Goal: Information Seeking & Learning: Learn about a topic

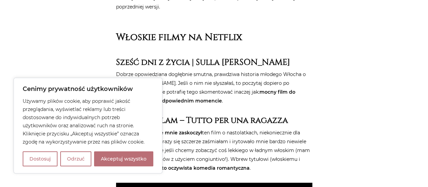
scroll to position [474, 0]
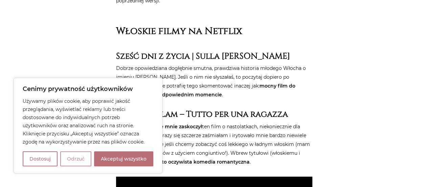
click at [79, 158] on button "Odrzuć" at bounding box center [75, 158] width 31 height 15
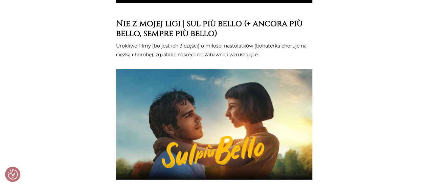
scroll to position [759, 0]
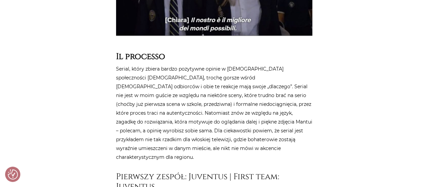
scroll to position [2439, 0]
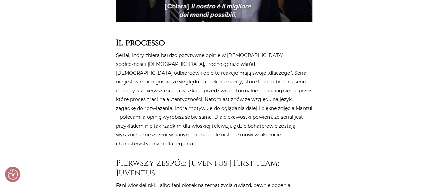
click at [256, 84] on p "Serial, który zbiera bardzo pozytywne opinie w [DEMOGRAPHIC_DATA] społeczności …" at bounding box center [214, 99] width 196 height 97
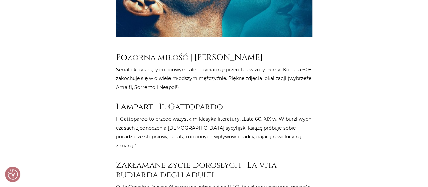
scroll to position [3238, 0]
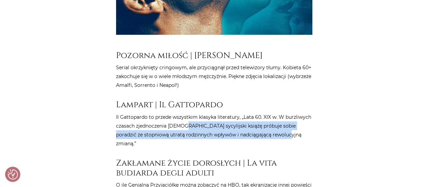
drag, startPoint x: 185, startPoint y: 72, endPoint x: 271, endPoint y: 78, distance: 86.5
click at [271, 112] on p "Il Gattopardo to przede wszystkim klasyka literatury, „Lata 60. XIX w. W burzli…" at bounding box center [214, 129] width 196 height 35
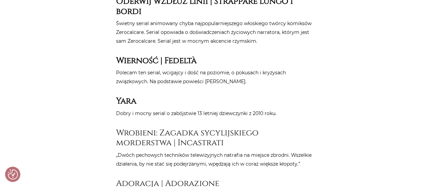
scroll to position [3522, 0]
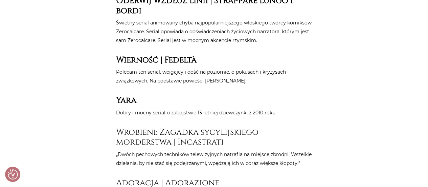
click at [144, 127] on h3 "Wrobieni: Zagadka sycylijskiego morderstwa | Incastrati" at bounding box center [214, 137] width 196 height 20
click at [196, 127] on h3 "Wrobieni: Zagadka sycylijskiego morderstwa | Incastrati" at bounding box center [214, 137] width 196 height 20
copy h3 "Incastrati"
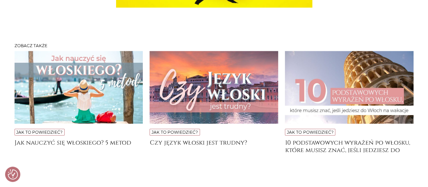
scroll to position [4430, 0]
